Goal: Unclear

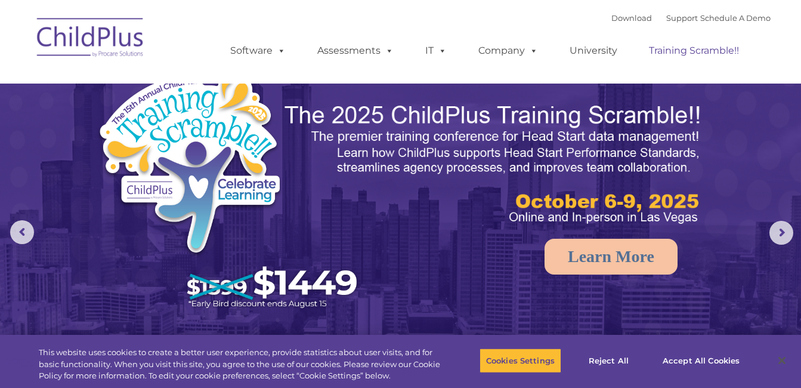
select select "MEDIUM"
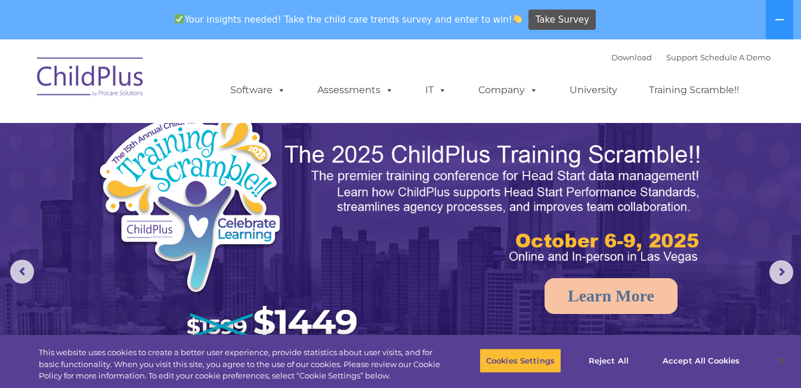
click at [127, 76] on img at bounding box center [90, 79] width 119 height 60
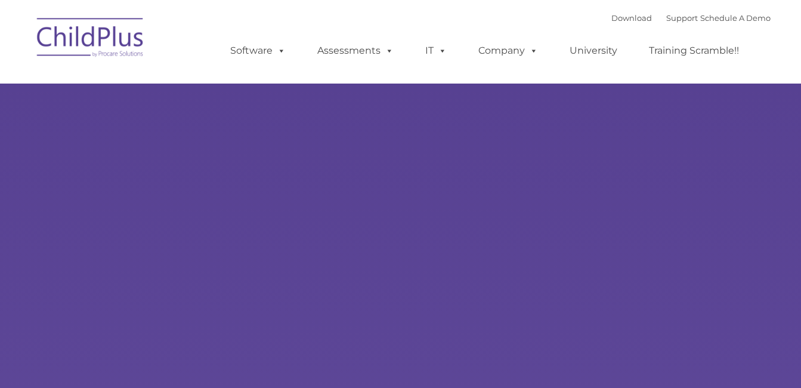
type input ""
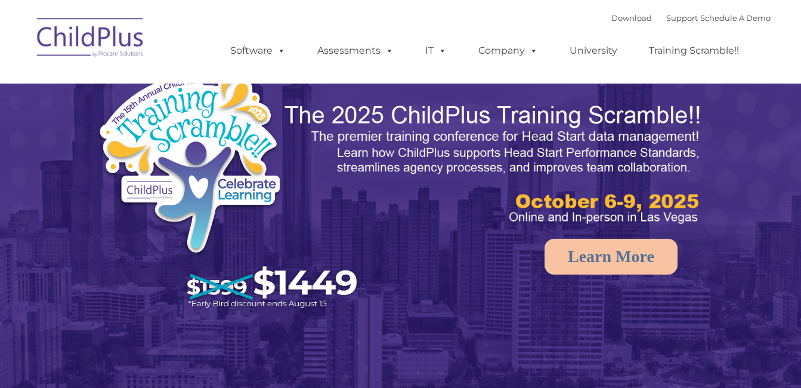
select select "MEDIUM"
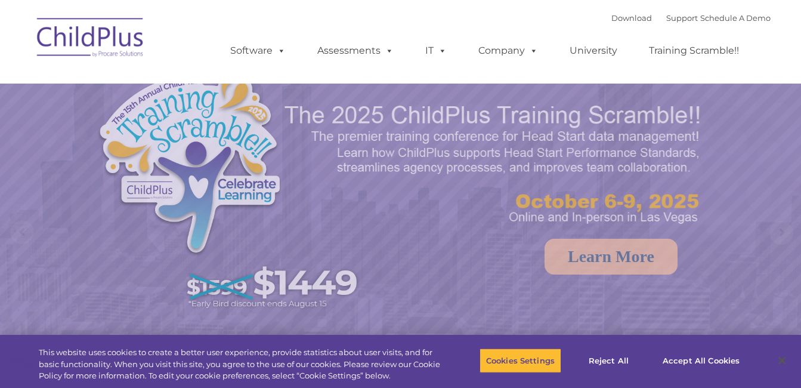
select select "MEDIUM"
